Goal: Task Accomplishment & Management: Complete application form

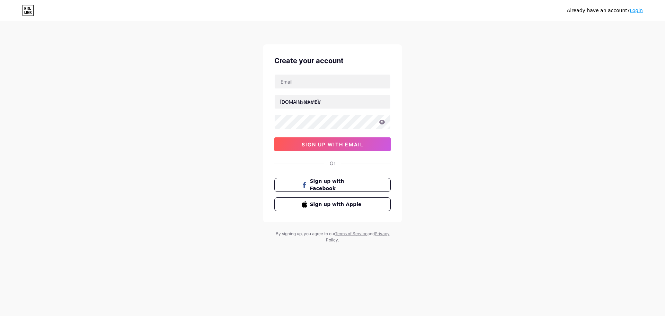
type input "[EMAIL_ADDRESS][DOMAIN_NAME]"
click at [316, 103] on input "text" at bounding box center [333, 102] width 116 height 14
click at [298, 82] on input "[EMAIL_ADDRESS][DOMAIN_NAME]" at bounding box center [333, 81] width 116 height 14
drag, startPoint x: 303, startPoint y: 81, endPoint x: 275, endPoint y: 81, distance: 27.7
click at [275, 81] on input "[EMAIL_ADDRESS][DOMAIN_NAME]" at bounding box center [333, 81] width 116 height 14
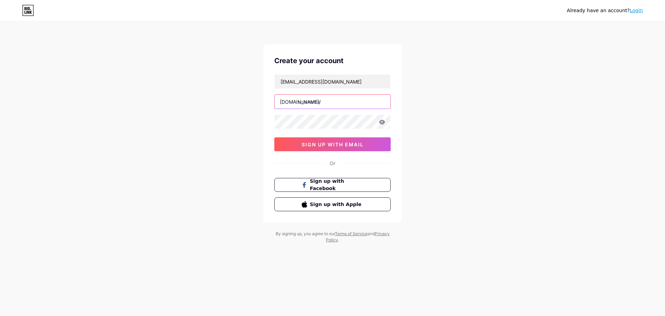
paste input "ankatrade"
type input "ankatrade"
click at [345, 140] on button "sign up with email" at bounding box center [332, 144] width 116 height 14
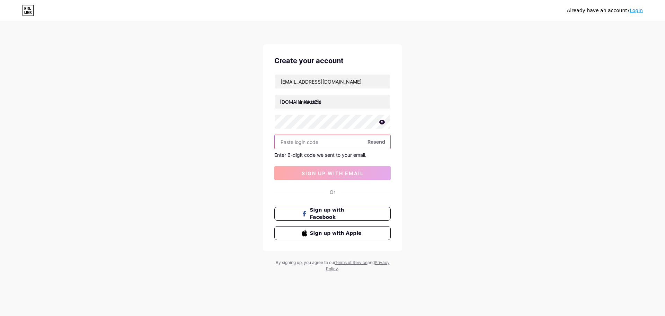
click at [315, 142] on input "text" at bounding box center [333, 142] width 116 height 14
paste input "436839"
type input "436839"
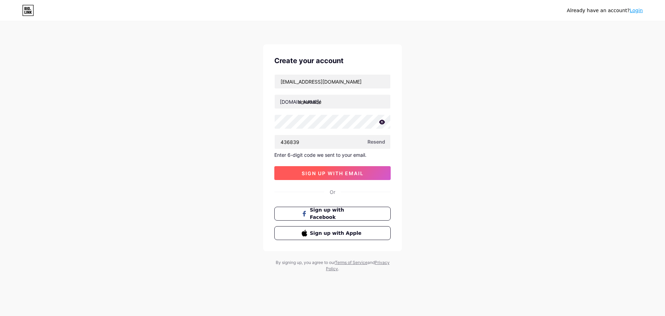
click at [339, 176] on span "sign up with email" at bounding box center [333, 173] width 62 height 6
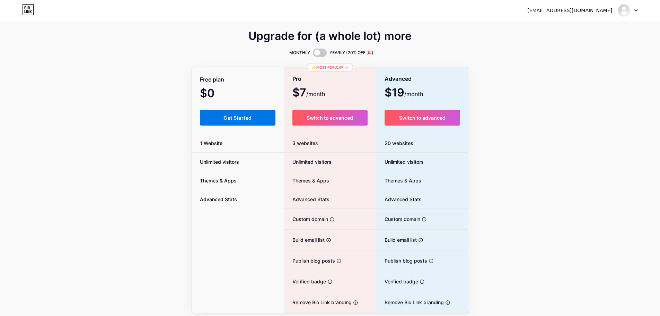
click at [243, 119] on span "Get Started" at bounding box center [237, 118] width 28 height 6
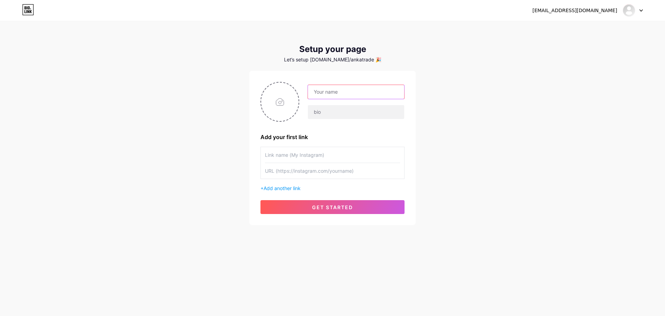
click at [338, 93] on input "text" at bounding box center [356, 92] width 96 height 14
click at [323, 90] on input "text" at bounding box center [356, 92] width 96 height 14
type input "Anka Crypto"
click at [323, 112] on input "text" at bounding box center [356, 112] width 96 height 14
click at [294, 152] on input "text" at bounding box center [332, 155] width 135 height 16
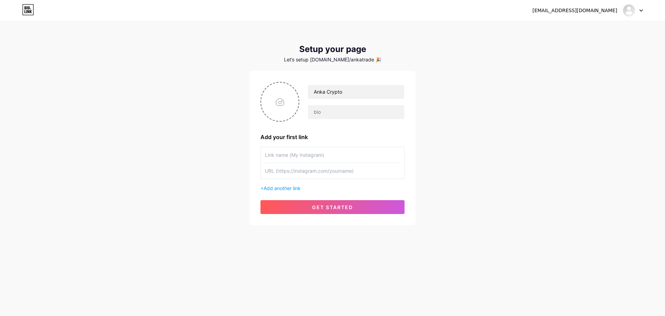
click at [304, 171] on input "text" at bounding box center [332, 171] width 135 height 16
click at [321, 211] on button "get started" at bounding box center [332, 207] width 144 height 14
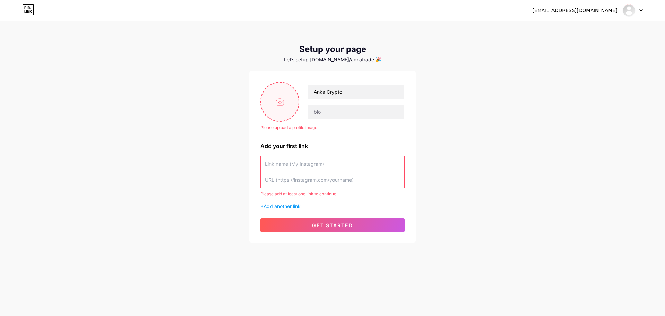
click at [284, 114] on input "file" at bounding box center [279, 101] width 37 height 38
type input "C:\fakepath\3.jpg"
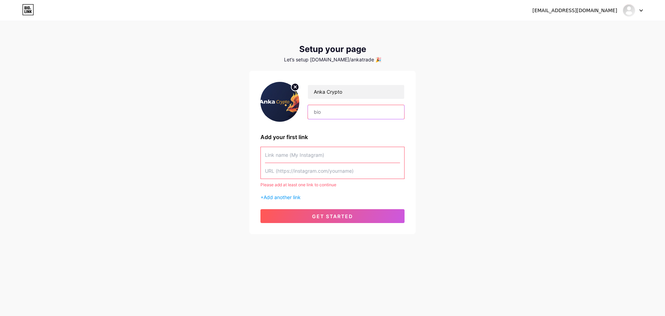
click at [330, 116] on input "text" at bounding box center [356, 112] width 96 height 14
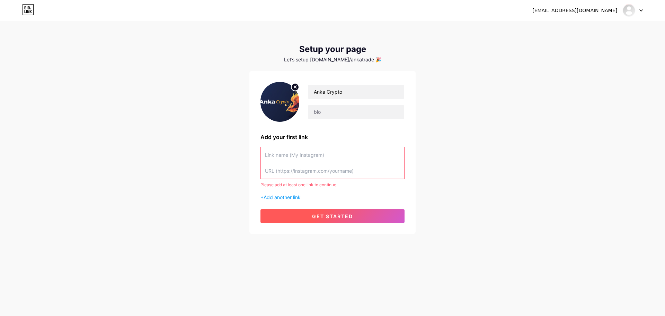
click at [337, 218] on span "get started" at bounding box center [332, 216] width 41 height 6
click at [302, 161] on input "text" at bounding box center [332, 155] width 135 height 16
click at [316, 167] on input "text" at bounding box center [332, 171] width 135 height 16
click at [316, 151] on input "text" at bounding box center [332, 155] width 135 height 16
click at [291, 198] on span "Add another link" at bounding box center [282, 197] width 37 height 6
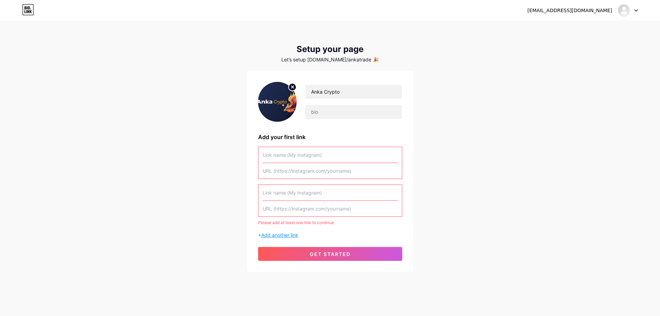
click at [286, 233] on span "Add another link" at bounding box center [279, 235] width 37 height 6
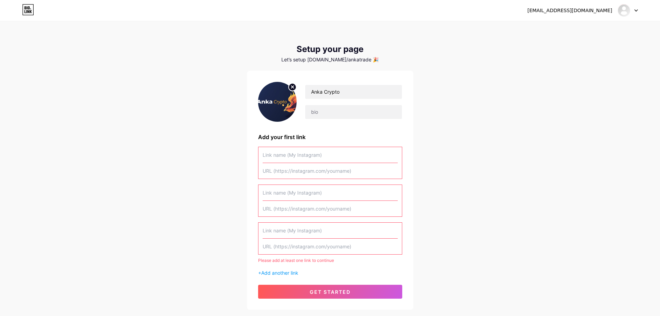
click at [291, 152] on input "text" at bounding box center [330, 155] width 135 height 16
drag, startPoint x: 291, startPoint y: 160, endPoint x: 292, endPoint y: 156, distance: 3.9
click at [292, 157] on input "text" at bounding box center [330, 155] width 135 height 16
click at [292, 156] on input "text" at bounding box center [330, 155] width 135 height 16
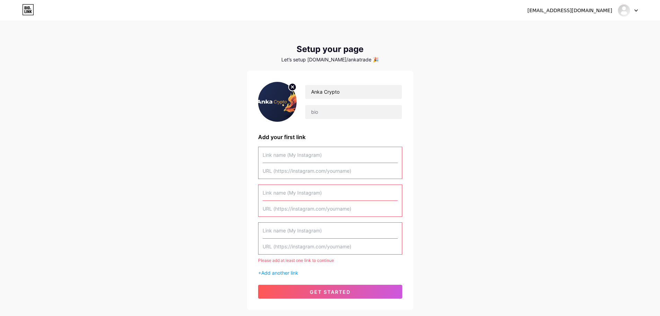
click at [292, 156] on input "text" at bounding box center [330, 155] width 135 height 16
click at [327, 54] on div "Setup your page Let’s setup [DOMAIN_NAME]/ankatrade 🎉" at bounding box center [330, 53] width 166 height 18
click at [327, 58] on div "Let’s setup [DOMAIN_NAME]/ankatrade 🎉" at bounding box center [330, 60] width 166 height 6
click at [355, 61] on div "Let’s setup [DOMAIN_NAME]/ankatrade 🎉" at bounding box center [330, 60] width 166 height 6
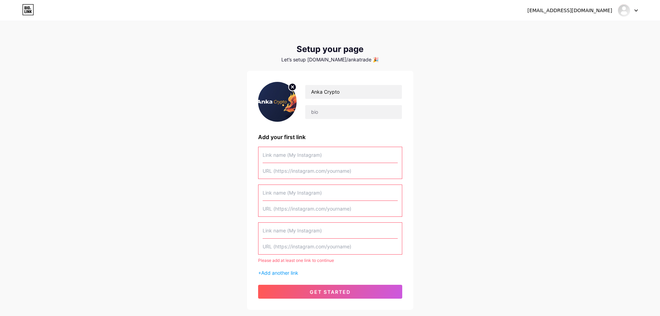
drag, startPoint x: 135, startPoint y: 66, endPoint x: 146, endPoint y: 61, distance: 12.1
click at [135, 66] on div "[EMAIL_ADDRESS][DOMAIN_NAME] Dashboard Logout Setup your page Let’s setup [DOMA…" at bounding box center [330, 165] width 660 height 331
click at [304, 154] on input "text" at bounding box center [330, 155] width 135 height 16
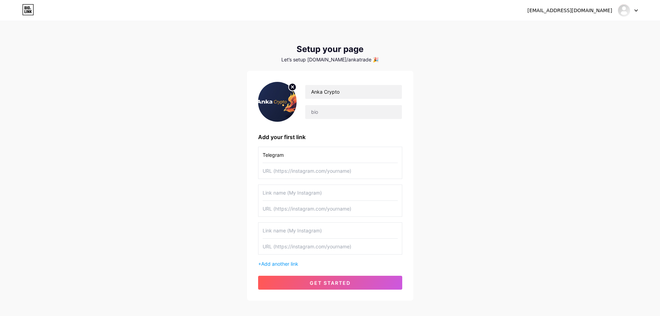
type input "Telegram"
click at [298, 172] on input "text" at bounding box center [330, 171] width 135 height 16
paste input "[URL][DOMAIN_NAME]"
type input "[URL][DOMAIN_NAME]"
click at [336, 280] on span "get started" at bounding box center [330, 283] width 41 height 6
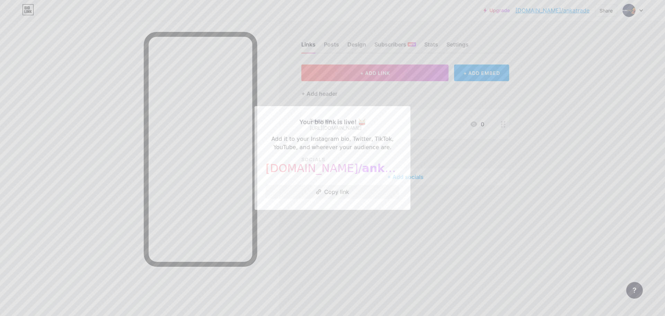
click at [327, 214] on div at bounding box center [332, 158] width 665 height 316
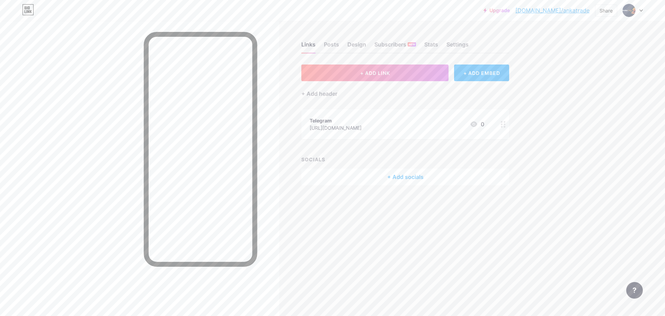
click at [503, 127] on div at bounding box center [503, 124] width 12 height 30
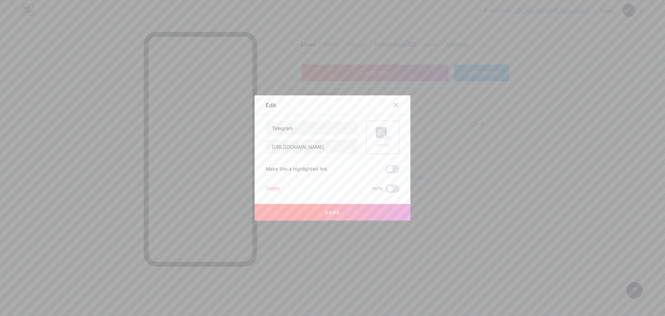
click at [385, 136] on rect at bounding box center [387, 137] width 6 height 3
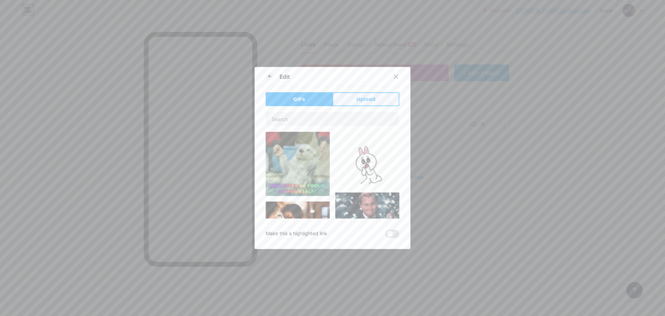
click at [365, 100] on span "Upload" at bounding box center [365, 99] width 19 height 7
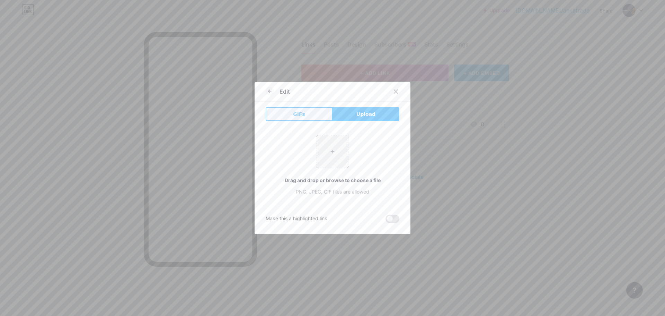
click at [303, 112] on button "GIFs" at bounding box center [299, 114] width 67 height 14
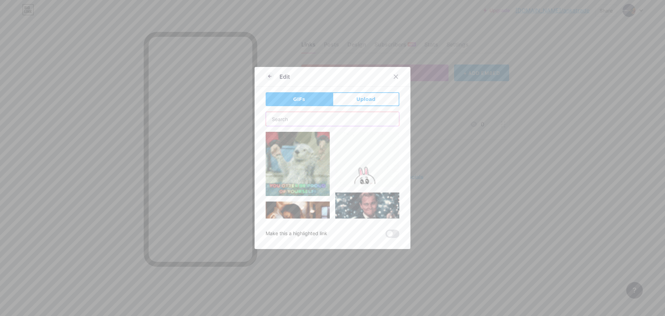
click at [306, 119] on input "text" at bounding box center [332, 119] width 133 height 14
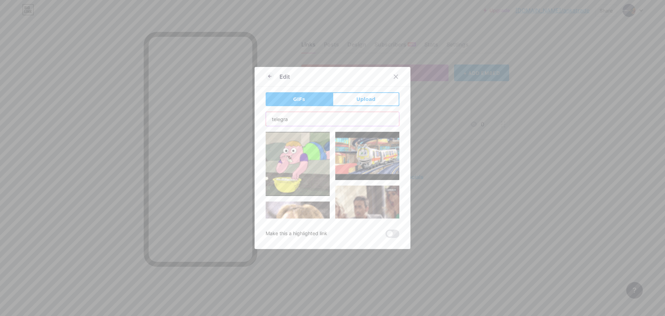
type input "telegram"
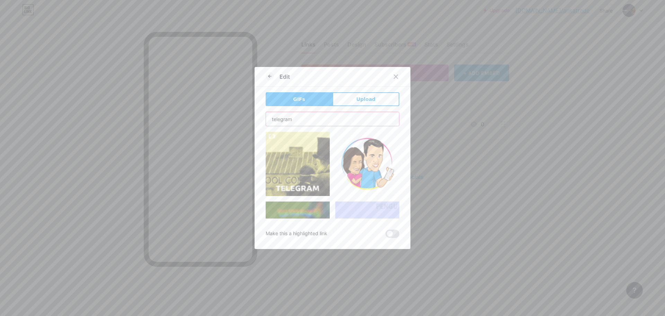
click at [329, 116] on input "telegram" at bounding box center [332, 119] width 133 height 14
click at [399, 114] on div "Edit GIFs Upload Content YouTube Play YouTube video without leaving your page. …" at bounding box center [333, 158] width 156 height 182
click at [266, 75] on icon at bounding box center [270, 76] width 8 height 8
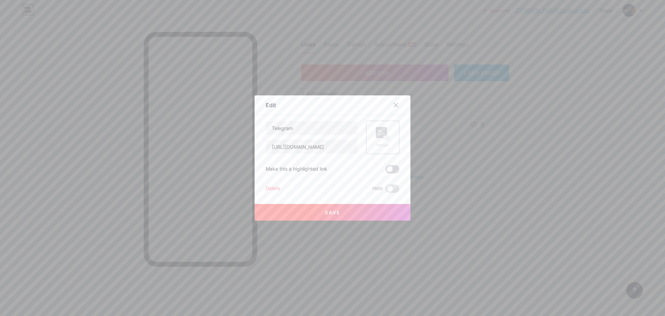
click at [387, 167] on span at bounding box center [393, 169] width 14 height 8
click at [386, 171] on input "checkbox" at bounding box center [386, 171] width 0 height 0
click at [391, 169] on span at bounding box center [393, 169] width 14 height 8
click at [386, 171] on input "checkbox" at bounding box center [386, 171] width 0 height 0
click at [396, 108] on div at bounding box center [396, 105] width 12 height 12
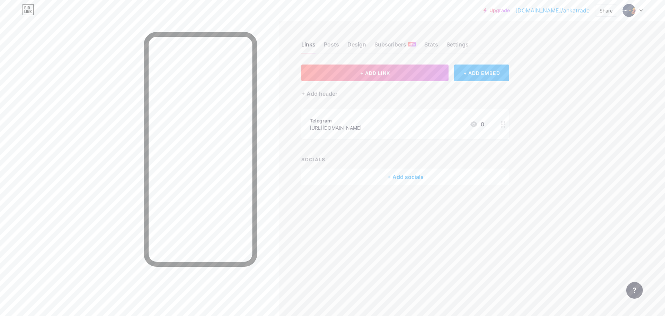
click at [406, 179] on div "+ Add socials" at bounding box center [405, 176] width 208 height 17
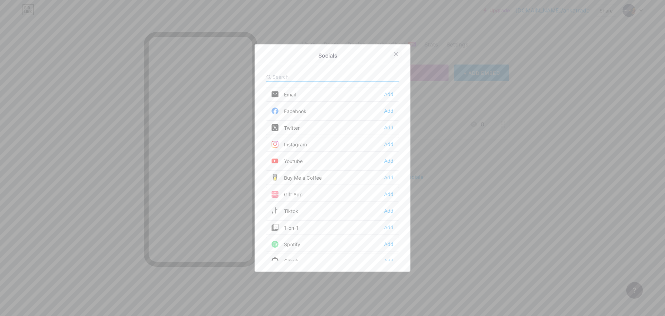
click at [393, 55] on icon at bounding box center [396, 54] width 6 height 6
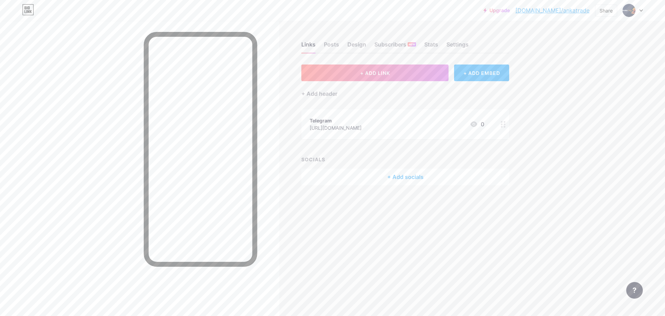
click at [506, 123] on div at bounding box center [503, 124] width 12 height 30
click at [390, 190] on span at bounding box center [393, 188] width 14 height 8
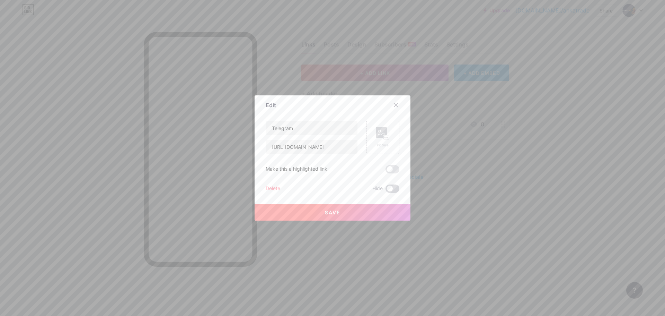
click at [386, 190] on input "checkbox" at bounding box center [386, 190] width 0 height 0
click at [362, 213] on button "Save" at bounding box center [333, 212] width 156 height 17
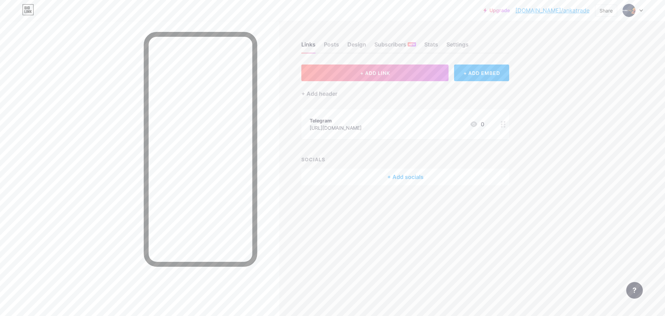
click at [412, 175] on div "+ Add socials" at bounding box center [405, 176] width 208 height 17
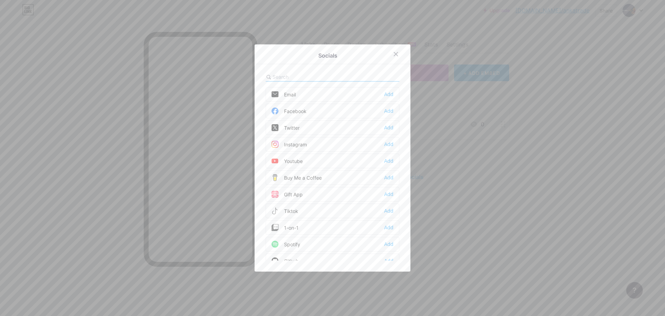
click at [294, 127] on div "Twitter" at bounding box center [286, 127] width 28 height 7
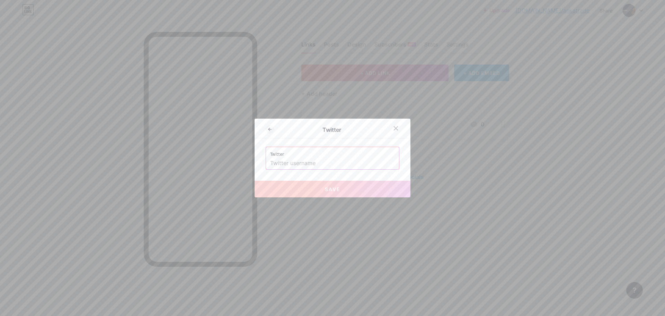
click at [299, 168] on input "text" at bounding box center [332, 163] width 125 height 12
click at [295, 154] on label "Twitter" at bounding box center [332, 152] width 125 height 10
click at [290, 167] on input "text" at bounding box center [332, 163] width 125 height 12
paste input "Anka_Crypto_"
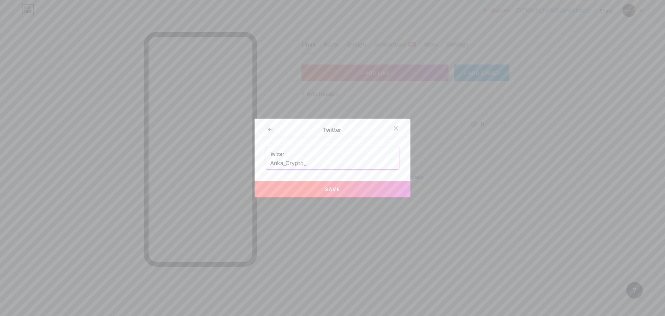
click at [339, 187] on button "Save" at bounding box center [333, 188] width 156 height 17
type input "[URL][DOMAIN_NAME]"
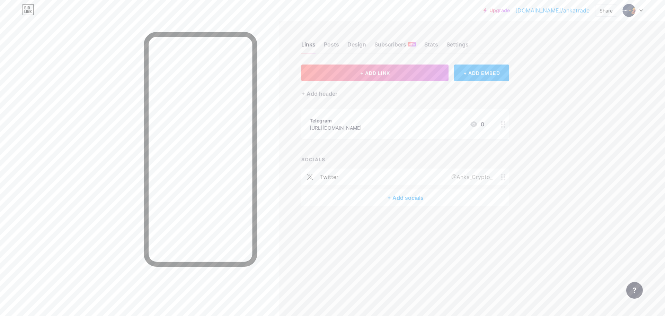
click at [402, 204] on div "+ Add socials" at bounding box center [405, 197] width 208 height 17
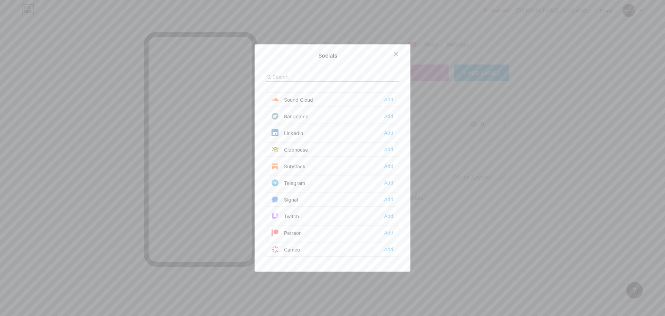
scroll to position [277, 0]
click at [302, 167] on div "Telegram" at bounding box center [289, 166] width 34 height 7
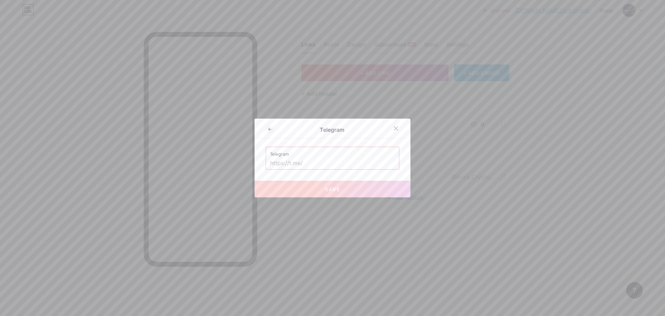
click at [324, 161] on input "text" at bounding box center [332, 163] width 125 height 12
click at [308, 165] on input "text" at bounding box center [332, 163] width 125 height 12
paste input "[URL][DOMAIN_NAME]"
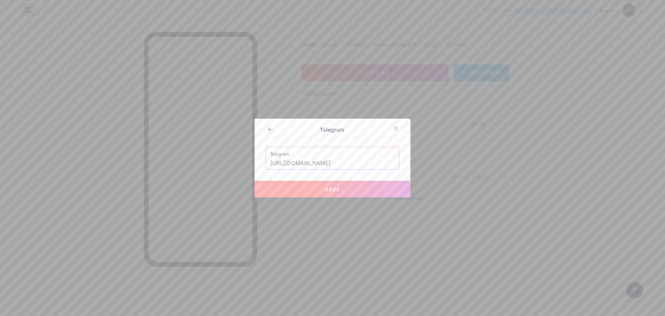
type input "[URL][DOMAIN_NAME]"
click at [335, 191] on span "Save" at bounding box center [333, 189] width 16 height 6
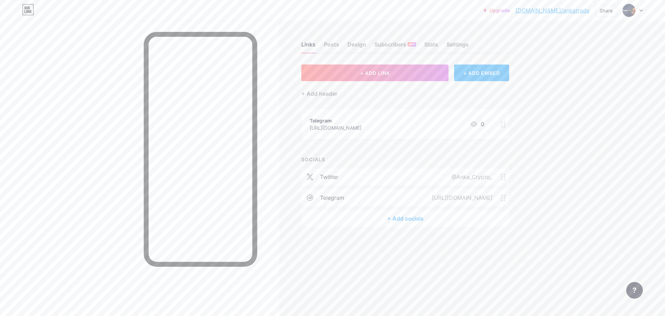
click at [496, 70] on div "+ ADD EMBED" at bounding box center [481, 72] width 55 height 17
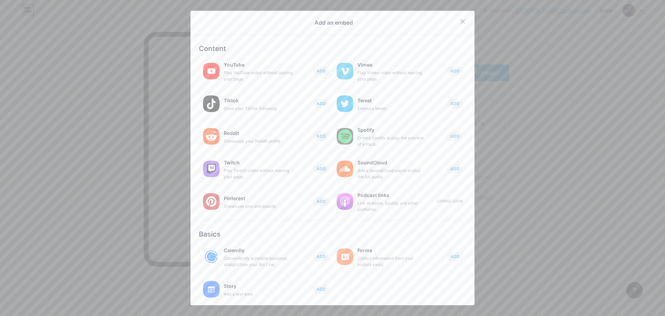
scroll to position [0, 0]
click at [460, 24] on icon at bounding box center [463, 23] width 6 height 6
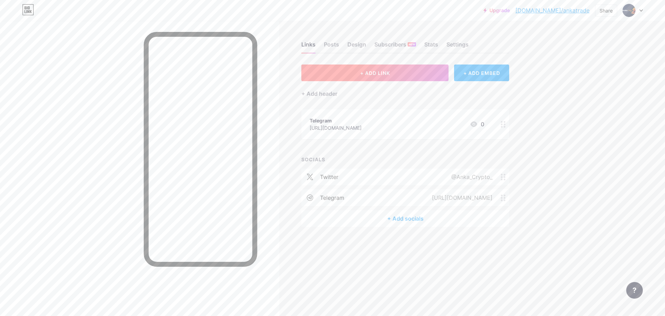
click at [399, 72] on button "+ ADD LINK" at bounding box center [374, 72] width 147 height 17
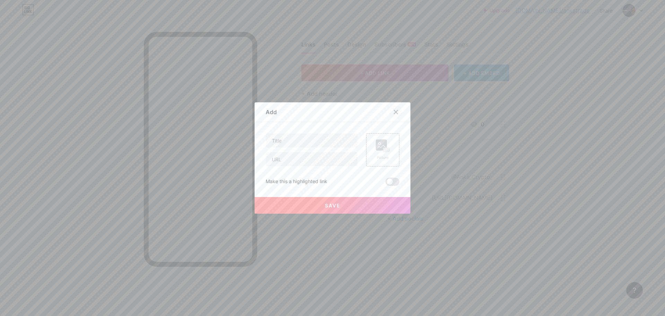
click at [395, 114] on icon at bounding box center [396, 112] width 4 height 4
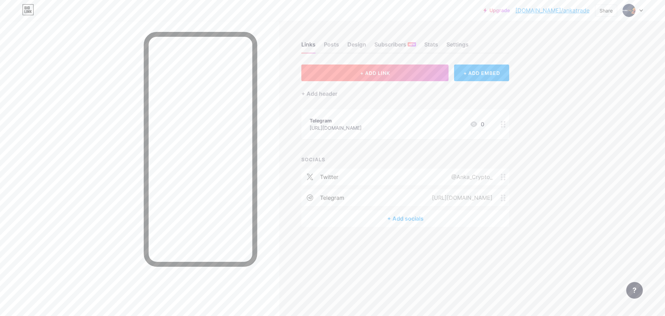
click at [382, 78] on button "+ ADD LINK" at bounding box center [374, 72] width 147 height 17
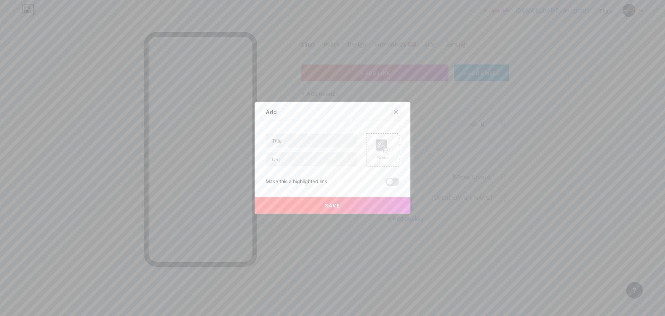
click at [394, 111] on icon at bounding box center [396, 112] width 6 height 6
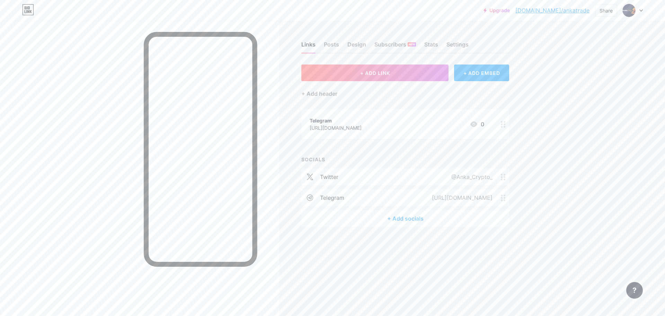
click at [410, 223] on div "+ Add socials" at bounding box center [405, 218] width 208 height 17
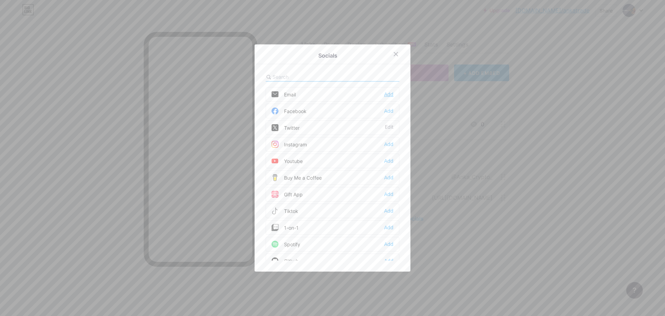
click at [387, 95] on div "Add" at bounding box center [388, 94] width 9 height 7
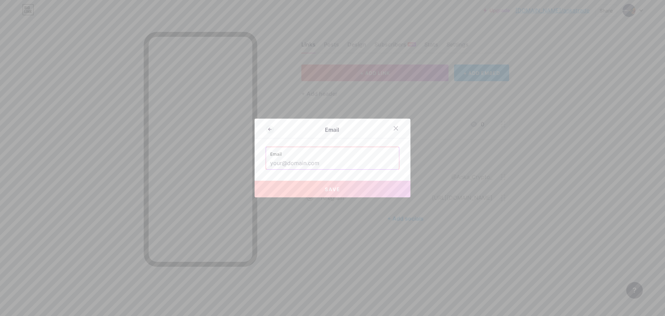
click at [315, 166] on input "text" at bounding box center [332, 163] width 125 height 12
paste input "[EMAIL_ADDRESS][DOMAIN_NAME]"
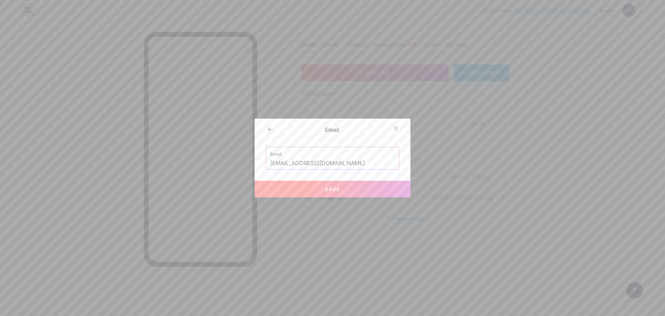
click at [344, 190] on button "Save" at bounding box center [333, 188] width 156 height 17
type input "mailto:[EMAIL_ADDRESS][DOMAIN_NAME]"
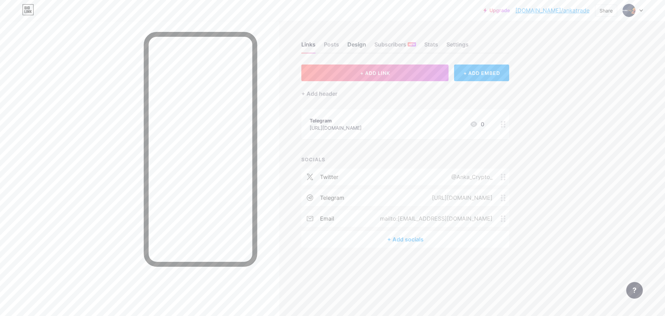
click at [359, 44] on div "Design" at bounding box center [356, 46] width 19 height 12
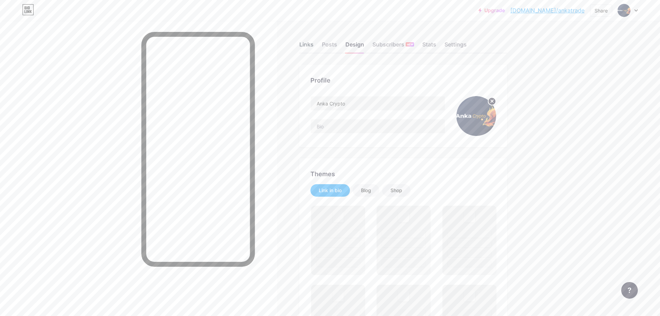
click at [302, 43] on div "Links" at bounding box center [306, 46] width 14 height 12
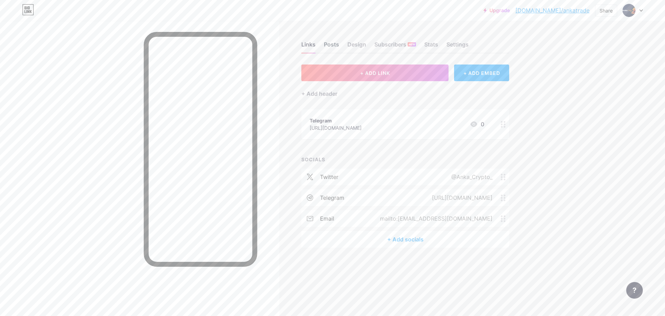
click at [329, 48] on div "Posts" at bounding box center [331, 46] width 15 height 12
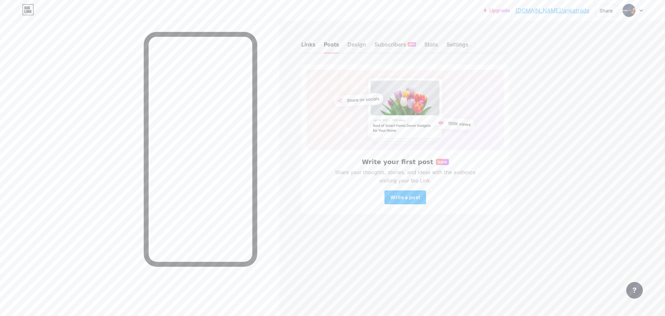
click at [313, 45] on div "Links" at bounding box center [308, 46] width 14 height 12
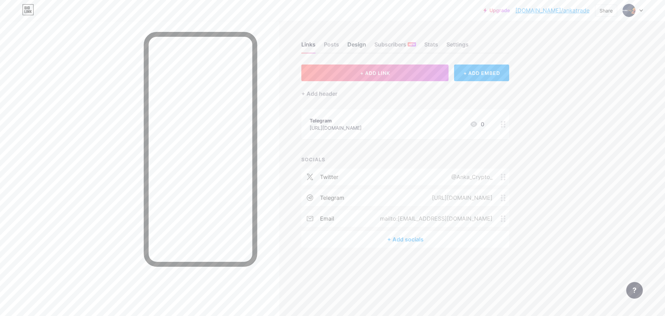
click at [359, 46] on div "Design" at bounding box center [356, 46] width 19 height 12
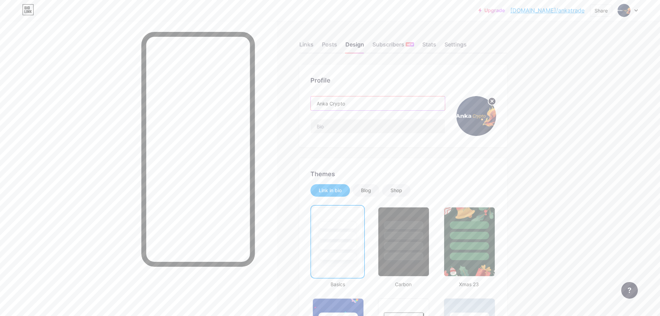
click at [340, 104] on input "Anka Crypto" at bounding box center [378, 103] width 134 height 14
click at [333, 104] on input "Anka Crypto" at bounding box center [378, 103] width 134 height 14
drag, startPoint x: 361, startPoint y: 105, endPoint x: 266, endPoint y: 115, distance: 95.8
paste input "_Crypto_"
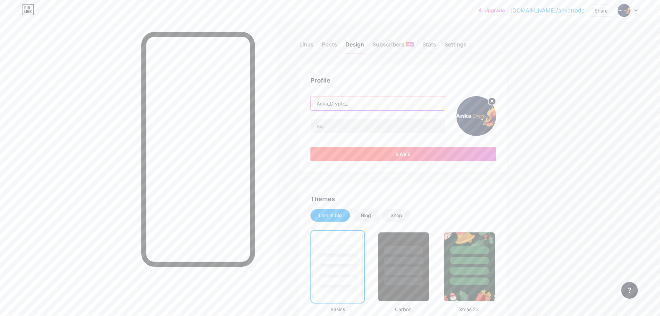
type input "Anka_Crypto_"
click at [384, 153] on button "Save" at bounding box center [403, 154] width 186 height 14
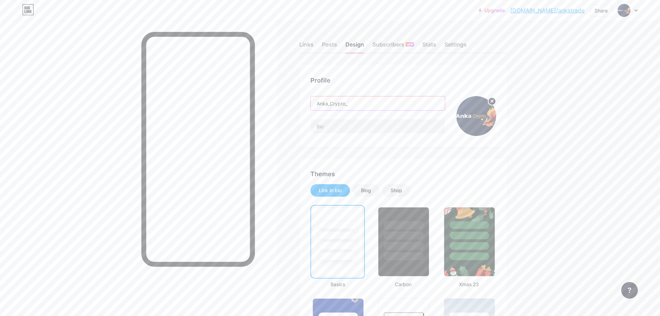
click at [330, 106] on input "Anka_Crypto_" at bounding box center [378, 103] width 134 height 14
click at [333, 105] on input "Anka_Crypto_" at bounding box center [378, 103] width 134 height 14
click at [387, 45] on div "Subscribers NEW" at bounding box center [393, 46] width 42 height 12
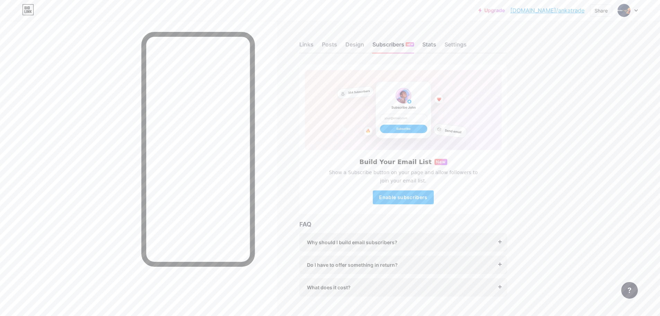
click at [432, 45] on div "Stats" at bounding box center [429, 46] width 14 height 12
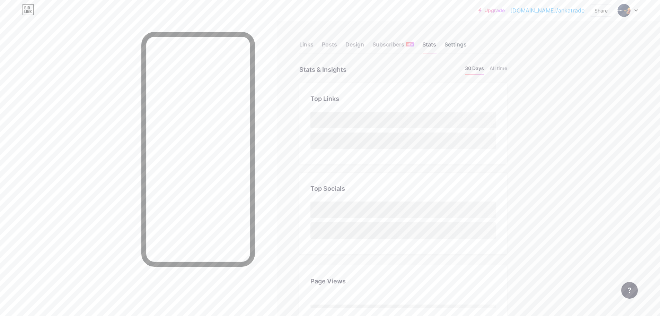
click at [458, 42] on div "Settings" at bounding box center [455, 46] width 22 height 12
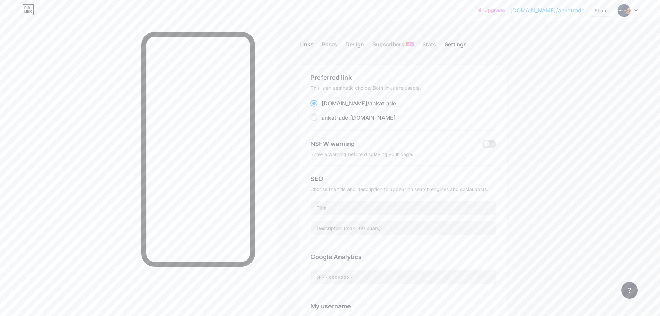
click at [312, 47] on div "Links" at bounding box center [306, 46] width 14 height 12
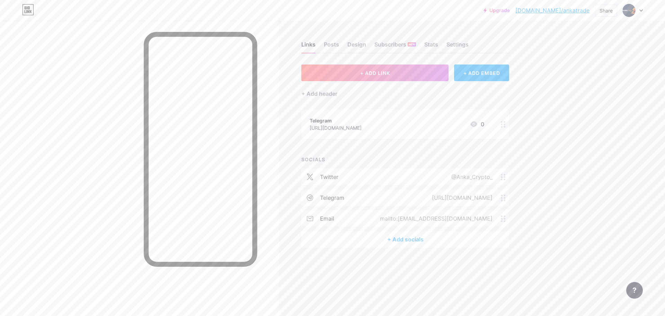
click at [564, 8] on link "[DOMAIN_NAME]/ankatrade" at bounding box center [552, 10] width 74 height 8
click at [456, 42] on div "Settings" at bounding box center [458, 46] width 22 height 12
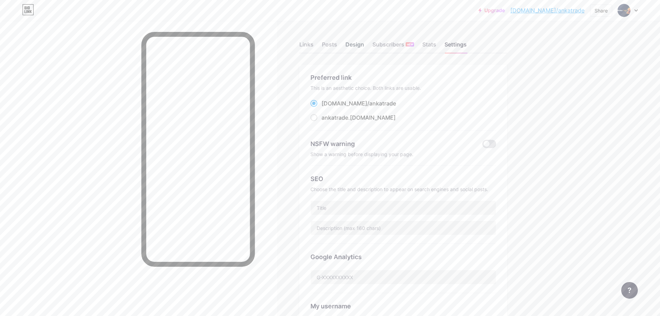
click at [352, 47] on div "Design" at bounding box center [354, 46] width 19 height 12
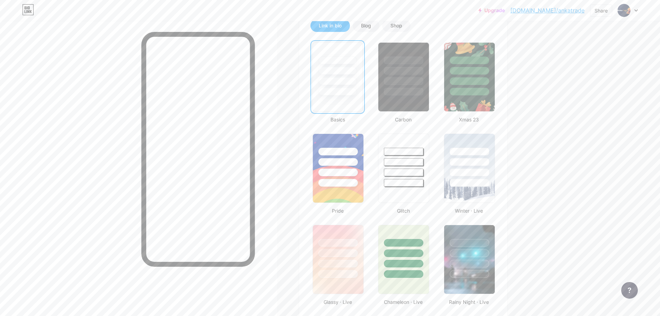
scroll to position [277, 0]
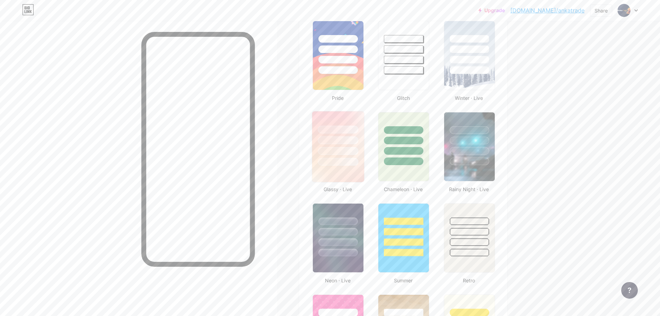
click at [353, 160] on div at bounding box center [338, 162] width 41 height 8
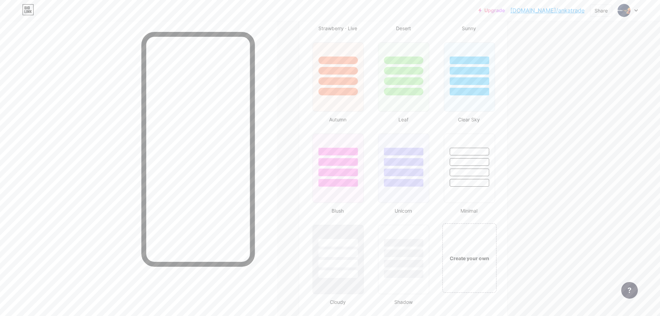
scroll to position [619, 0]
click at [408, 193] on div at bounding box center [403, 169] width 53 height 71
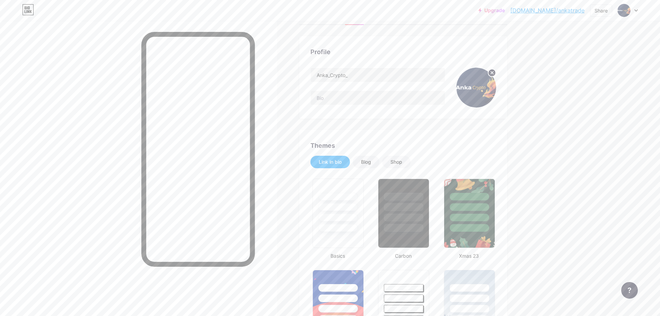
scroll to position [0, 0]
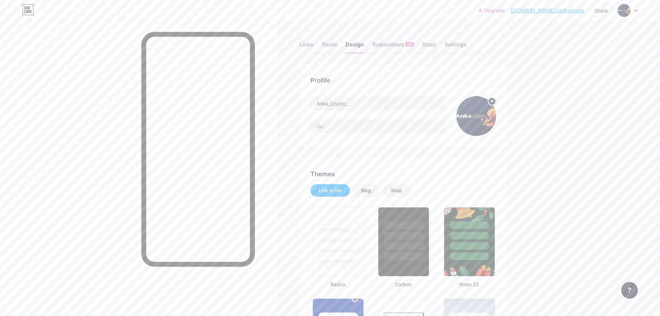
click at [578, 7] on link "[DOMAIN_NAME]/ankatrade" at bounding box center [547, 10] width 74 height 8
click at [397, 48] on div "Subscribers NEW" at bounding box center [393, 46] width 42 height 12
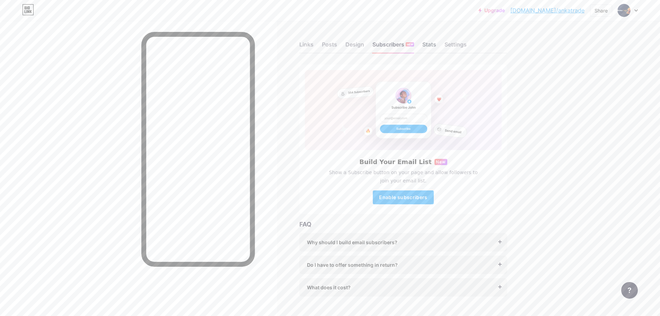
click at [431, 43] on div "Stats" at bounding box center [429, 46] width 14 height 12
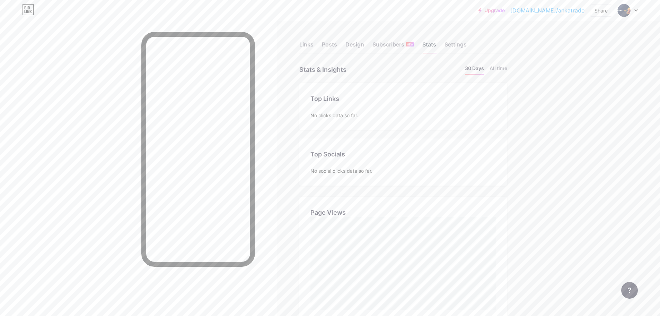
scroll to position [316, 660]
click at [309, 48] on div "Links" at bounding box center [306, 46] width 14 height 12
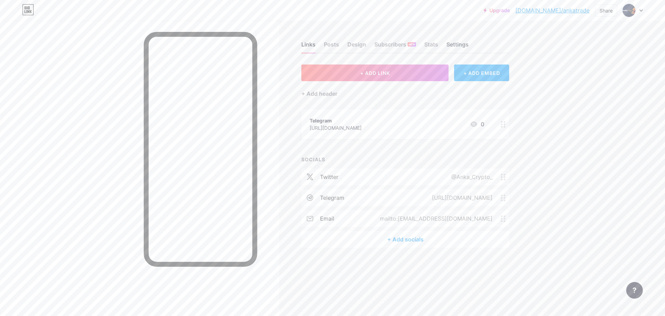
click at [456, 47] on div "Settings" at bounding box center [458, 46] width 22 height 12
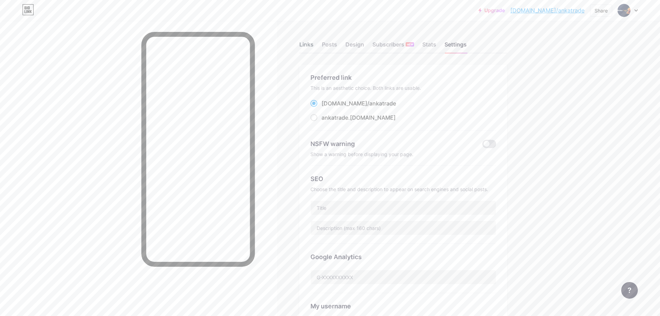
click at [309, 50] on div "Links" at bounding box center [306, 46] width 14 height 12
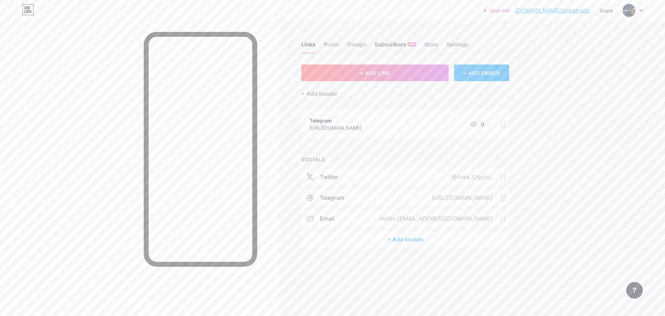
click at [392, 48] on div "Subscribers NEW" at bounding box center [395, 46] width 42 height 12
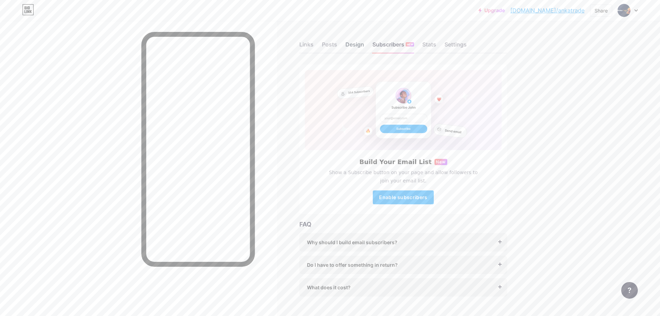
click at [361, 46] on div "Design" at bounding box center [354, 46] width 19 height 12
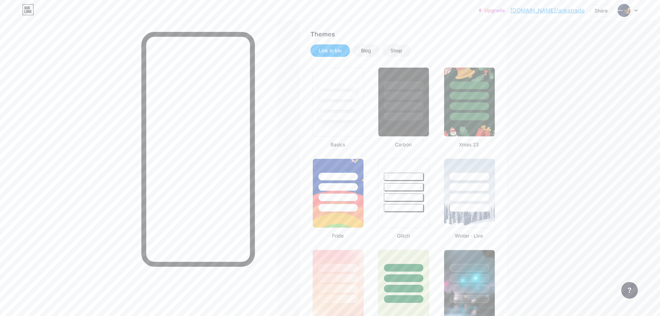
scroll to position [139, 0]
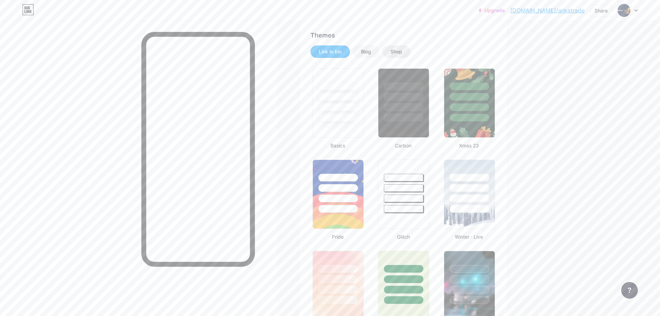
click at [392, 50] on div "Shop" at bounding box center [396, 51] width 28 height 12
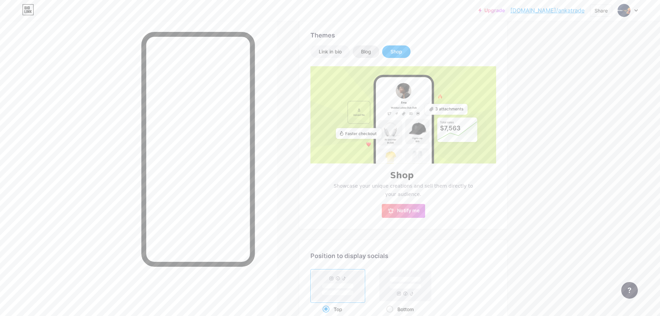
click at [375, 53] on div "Blog" at bounding box center [366, 51] width 27 height 12
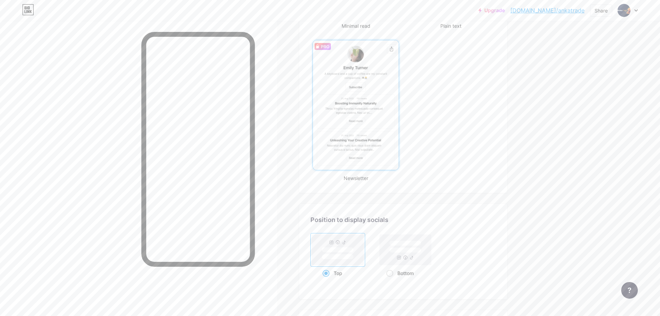
scroll to position [416, 0]
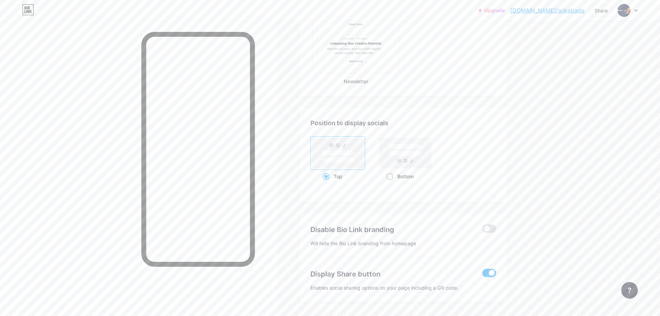
click at [391, 177] on span at bounding box center [389, 176] width 7 height 7
click at [391, 183] on input "Bottom" at bounding box center [388, 185] width 5 height 5
radio input "true"
click at [333, 176] on div "Top" at bounding box center [337, 176] width 31 height 13
click at [327, 183] on input "Top" at bounding box center [324, 185] width 5 height 5
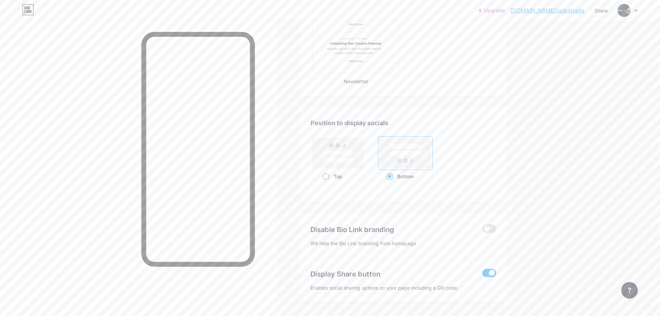
radio input "true"
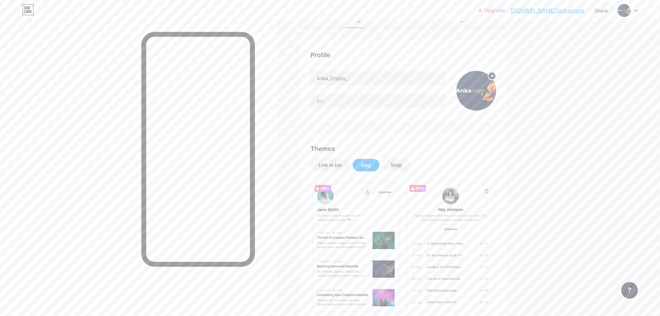
scroll to position [0, 0]
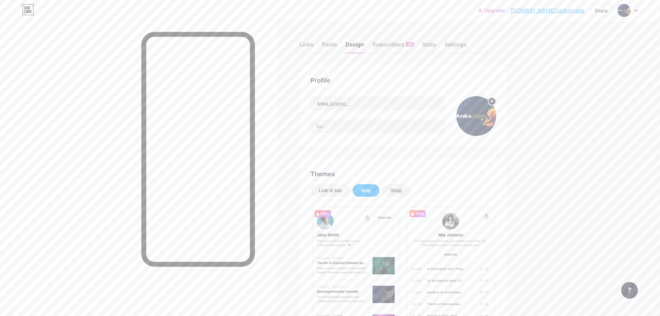
click at [336, 176] on div "Themes" at bounding box center [403, 173] width 186 height 9
click at [341, 190] on div "Link in bio" at bounding box center [330, 190] width 23 height 7
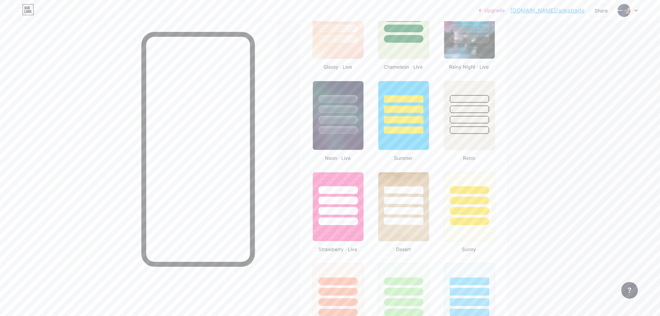
scroll to position [291, 0]
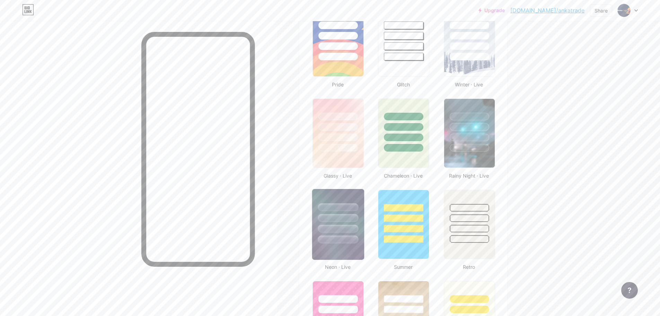
click at [354, 230] on div at bounding box center [338, 228] width 41 height 8
click at [568, 12] on link "[DOMAIN_NAME]/ankatrade" at bounding box center [547, 10] width 74 height 8
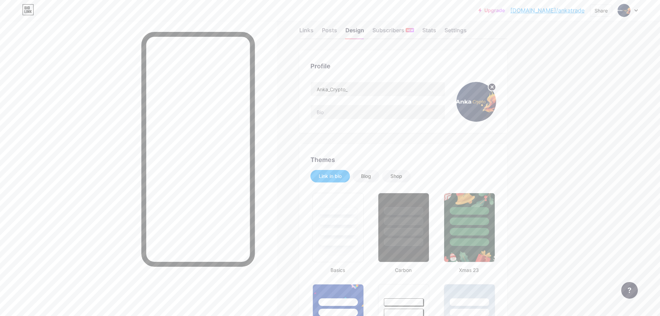
scroll to position [0, 0]
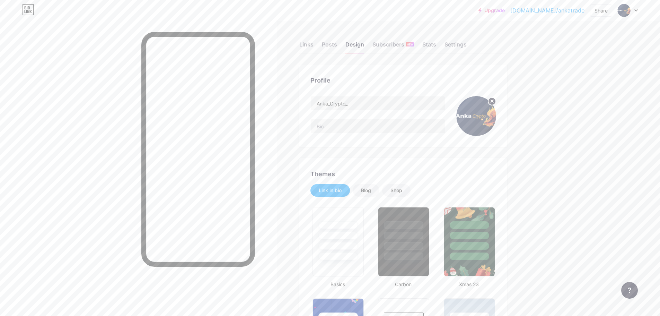
click at [555, 10] on link "[DOMAIN_NAME]/ankatrade" at bounding box center [547, 10] width 74 height 8
click at [600, 10] on div "Share" at bounding box center [600, 10] width 13 height 7
click at [573, 34] on div "Copy link" at bounding box center [560, 35] width 103 height 17
click at [628, 11] on img at bounding box center [623, 10] width 11 height 11
click at [351, 106] on input "Anka_Crypto_" at bounding box center [378, 103] width 134 height 14
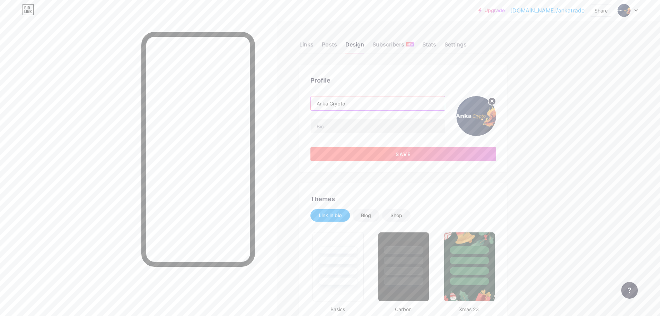
type input "Anka Crypto"
click at [416, 154] on button "Save" at bounding box center [403, 154] width 186 height 14
